Goal: Check status: Check status

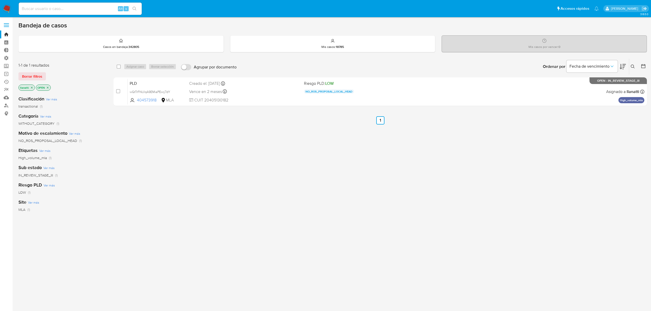
click at [34, 75] on span "Borrar filtros" at bounding box center [32, 76] width 20 height 7
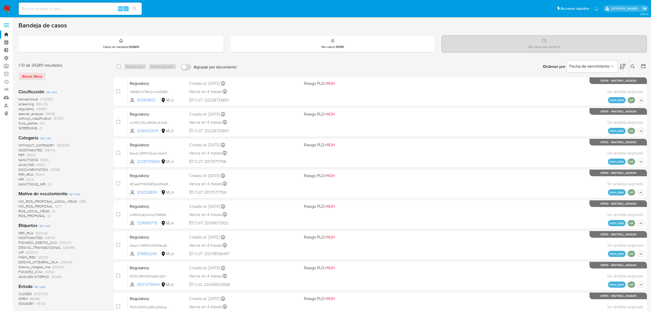
click at [645, 67] on icon at bounding box center [643, 66] width 4 height 4
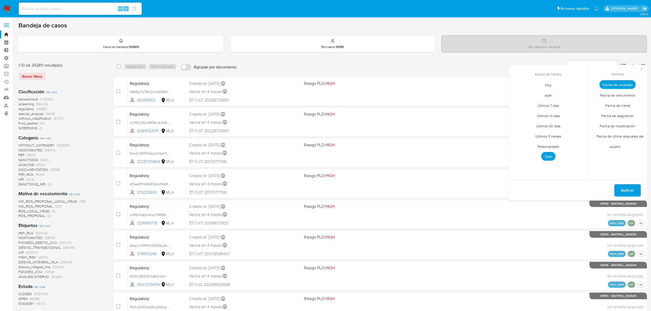
click at [544, 146] on span "Personalizado" at bounding box center [548, 146] width 33 height 11
click at [577, 124] on button "12" at bounding box center [579, 123] width 8 height 8
click at [631, 188] on span "Aplicar" at bounding box center [627, 190] width 13 height 11
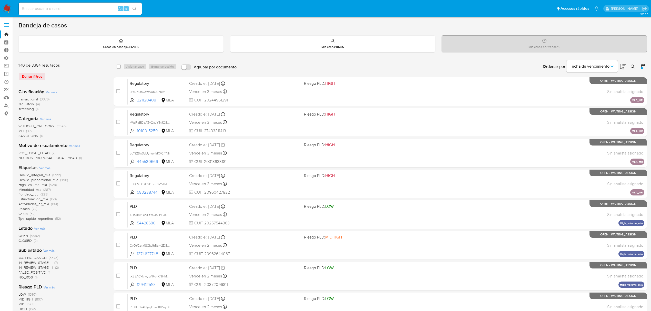
click at [24, 98] on span "transactional" at bounding box center [27, 99] width 19 height 5
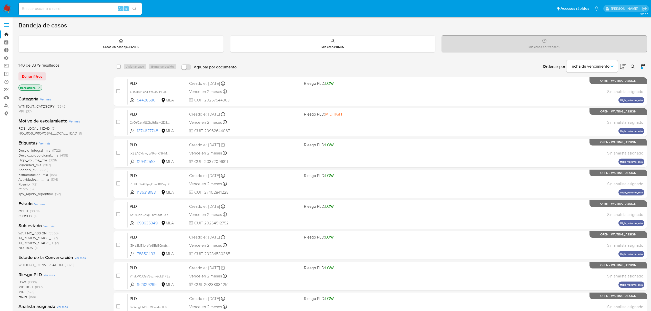
click at [48, 143] on span "Ver más" at bounding box center [44, 143] width 11 height 5
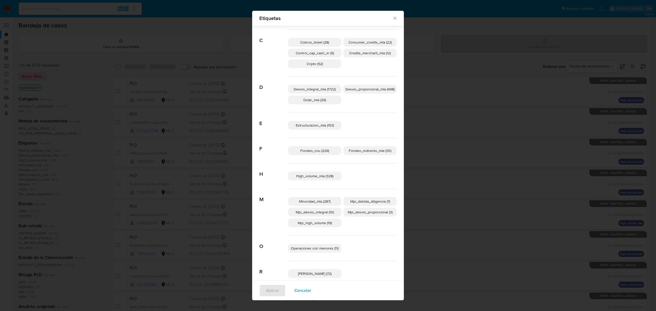
scroll to position [65, 0]
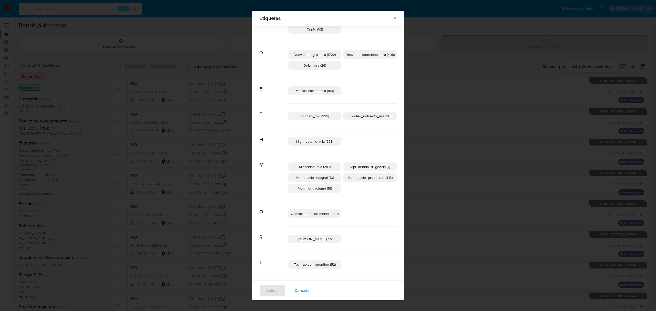
drag, startPoint x: 300, startPoint y: 288, endPoint x: 275, endPoint y: 292, distance: 25.2
click at [300, 288] on span "Cancelar" at bounding box center [302, 290] width 17 height 11
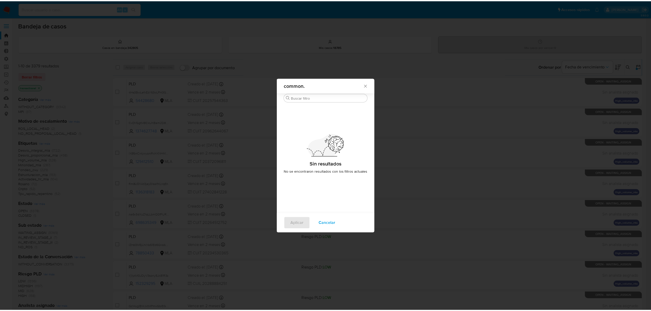
scroll to position [0, 0]
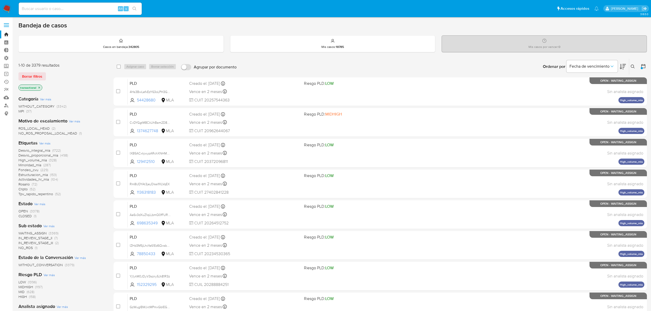
click at [50, 143] on div "Etiquetas Ver más Desvio_integral_mla (1722) Desvio_proporcional_mla (498) High…" at bounding box center [61, 168] width 87 height 57
click at [48, 143] on span "Ver más" at bounding box center [44, 143] width 11 height 5
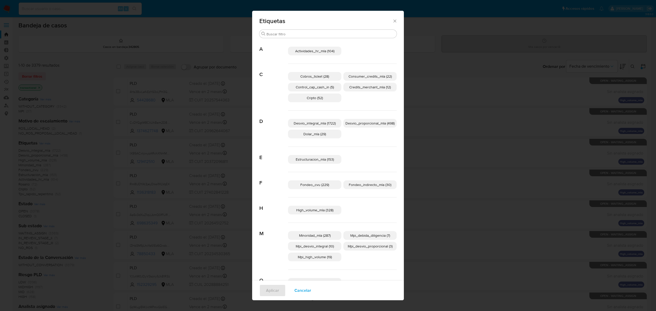
click at [314, 139] on div "Desvio_integral_mla (1722) Desvio_proporcional_mla (498) Dolar_mla (29)" at bounding box center [342, 129] width 109 height 36
click at [306, 135] on span "Dolar_mla (29)" at bounding box center [314, 133] width 23 height 5
click at [271, 289] on span "Aplicar" at bounding box center [272, 290] width 13 height 11
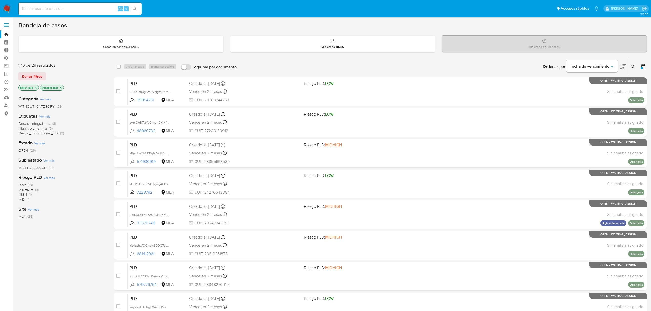
drag, startPoint x: 24, startPoint y: 74, endPoint x: 46, endPoint y: 29, distance: 49.5
click at [24, 74] on span "Borrar filtros" at bounding box center [32, 76] width 20 height 7
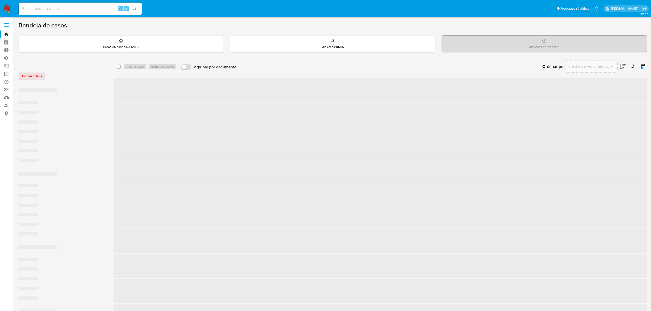
click at [50, 15] on div "Alt s" at bounding box center [80, 9] width 123 height 12
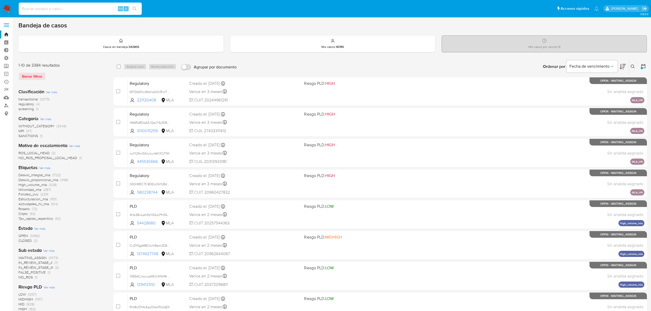
drag, startPoint x: 57, startPoint y: 9, endPoint x: 39, endPoint y: 16, distance: 19.5
click at [52, 12] on input at bounding box center [80, 8] width 123 height 7
paste input "HulAb2BIqJUEuYVfwYqCcGns"
type input "HulAb2BIqJUEuYVfwYqCcGns"
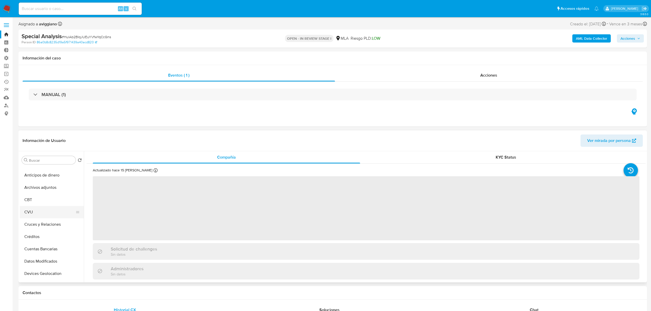
select select "10"
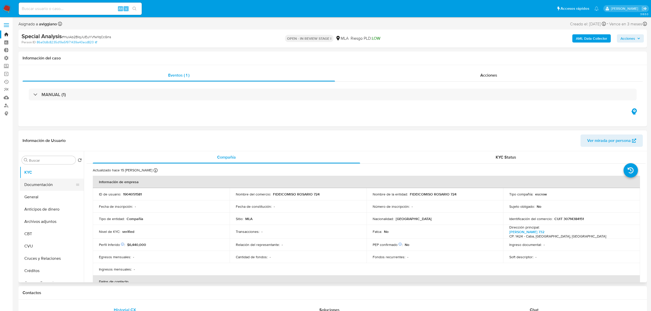
click at [52, 183] on button "Documentación" at bounding box center [50, 185] width 60 height 12
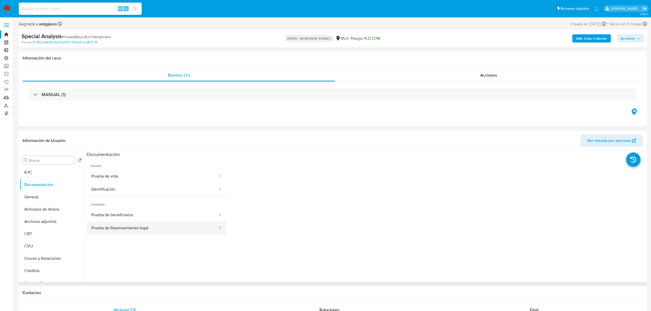
click at [146, 229] on button "Prueba de Representantes legal" at bounding box center [152, 228] width 131 height 13
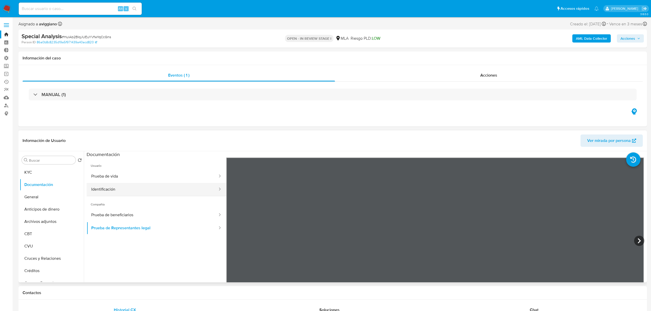
click at [165, 191] on button "Identificación" at bounding box center [152, 189] width 131 height 13
click at [160, 174] on button "Prueba de vida" at bounding box center [152, 176] width 131 height 13
click at [171, 182] on button "Prueba de vida" at bounding box center [152, 176] width 131 height 13
click at [173, 189] on button "Identificación" at bounding box center [152, 189] width 131 height 13
